Goal: Navigation & Orientation: Find specific page/section

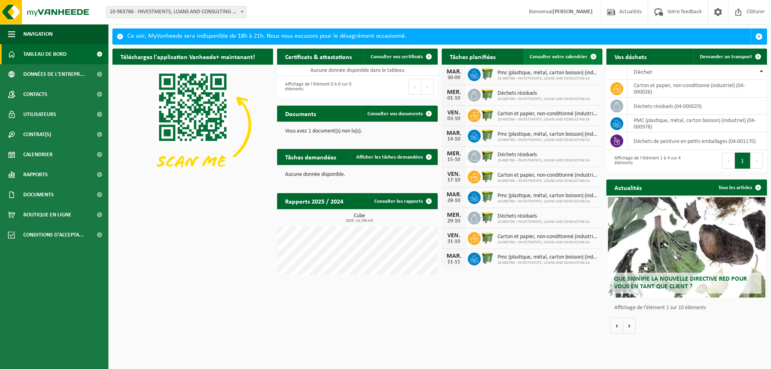
click at [548, 58] on span "Consulter votre calendrier" at bounding box center [559, 56] width 58 height 5
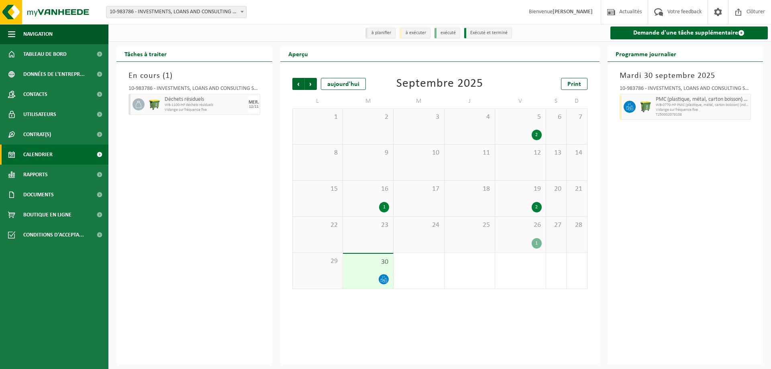
click at [42, 153] on span "Calendrier" at bounding box center [37, 155] width 29 height 20
click at [39, 133] on span "Contrat(s)" at bounding box center [37, 134] width 28 height 20
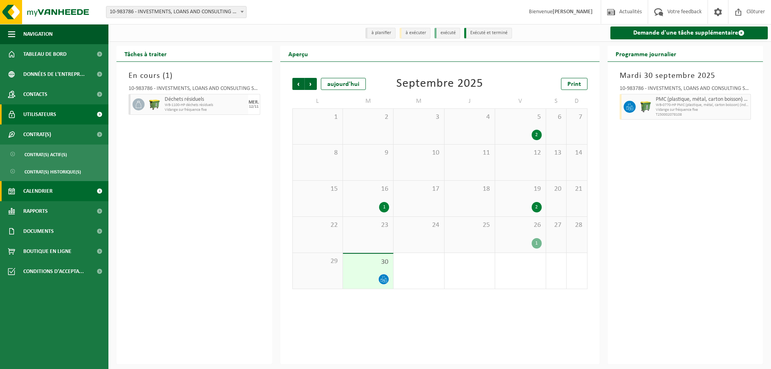
click at [36, 116] on span "Utilisateurs" at bounding box center [39, 114] width 33 height 20
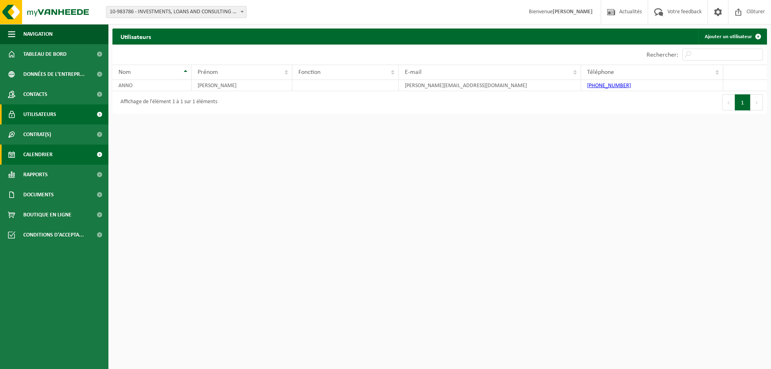
click at [40, 155] on span "Calendrier" at bounding box center [37, 155] width 29 height 20
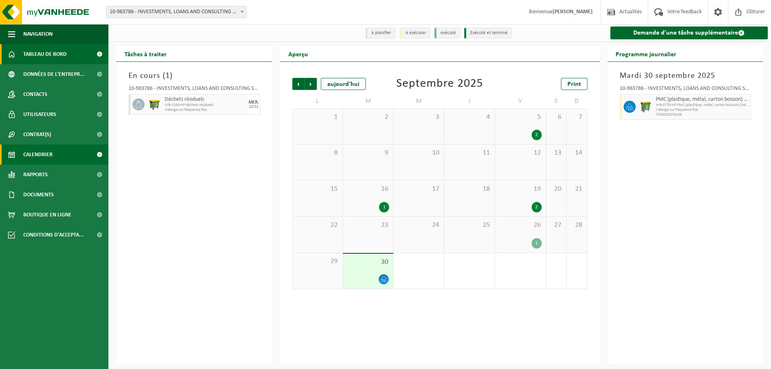
click at [52, 57] on span "Tableau de bord" at bounding box center [44, 54] width 43 height 20
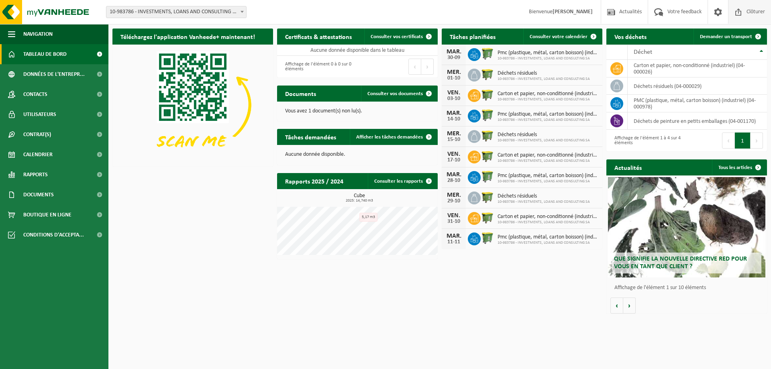
drag, startPoint x: 758, startPoint y: 10, endPoint x: 749, endPoint y: 12, distance: 9.5
click at [758, 10] on span "Clôturer" at bounding box center [756, 12] width 22 height 24
